Goal: Navigation & Orientation: Find specific page/section

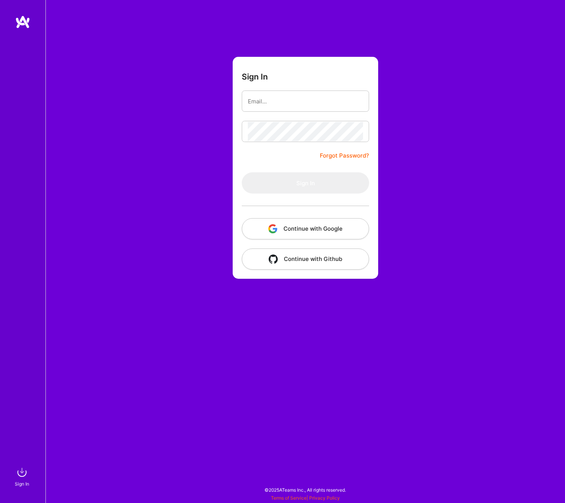
click at [342, 228] on button "Continue with Google" at bounding box center [305, 228] width 127 height 21
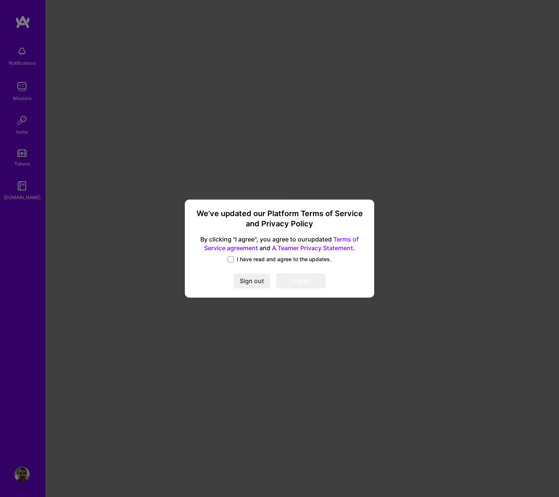
click at [253, 258] on span "I have read and agree to the updates." at bounding box center [284, 260] width 95 height 8
click at [0, 0] on input "I have read and agree to the updates." at bounding box center [0, 0] width 0 height 0
click at [302, 281] on button "I agree" at bounding box center [301, 281] width 50 height 15
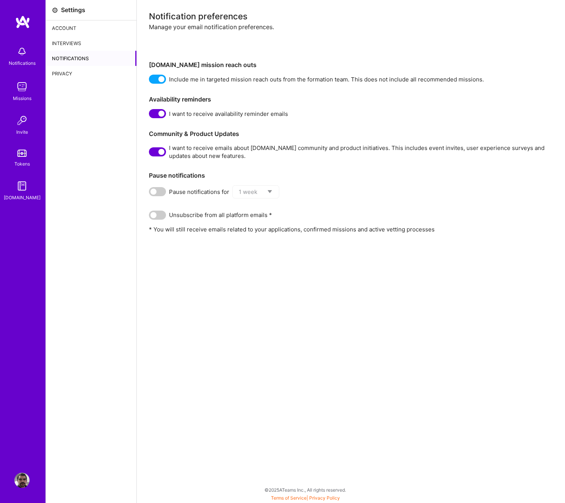
click at [26, 47] on img at bounding box center [21, 51] width 15 height 15
click at [22, 96] on div "Missions" at bounding box center [22, 98] width 19 height 8
